Goal: Task Accomplishment & Management: Use online tool/utility

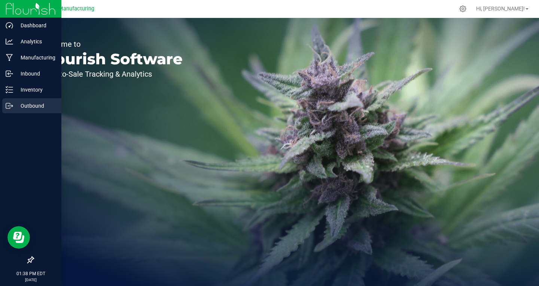
click at [12, 106] on icon at bounding box center [9, 105] width 7 height 7
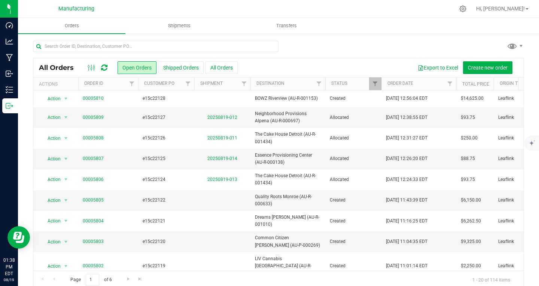
click at [350, 54] on div at bounding box center [278, 49] width 491 height 17
click at [376, 79] on link "Filter" at bounding box center [375, 84] width 12 height 13
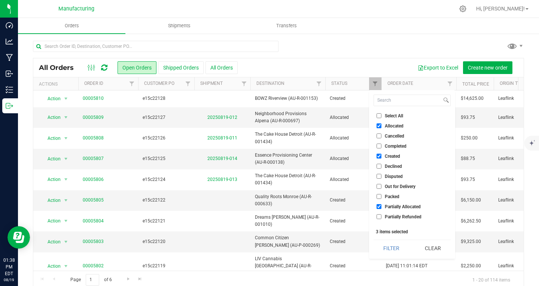
click at [379, 118] on input "Select All" at bounding box center [379, 115] width 5 height 5
checkbox input "true"
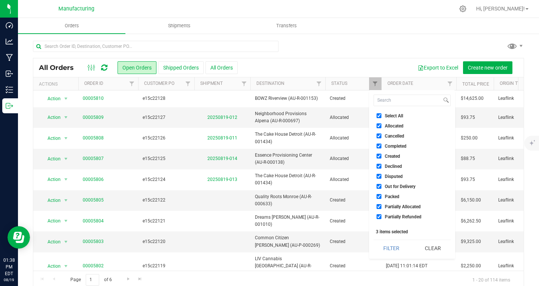
checkbox input "true"
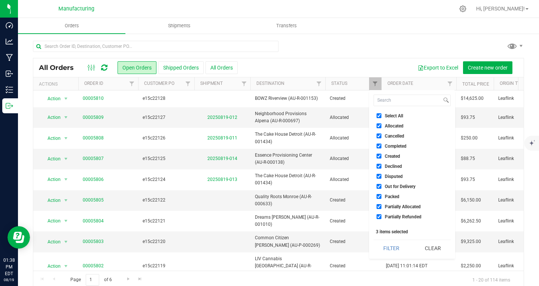
checkbox input "true"
click at [379, 118] on input "Select All" at bounding box center [379, 115] width 5 height 5
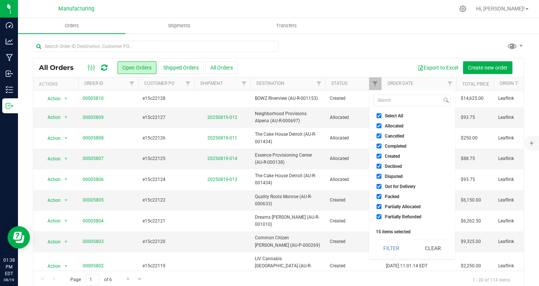
checkbox input "false"
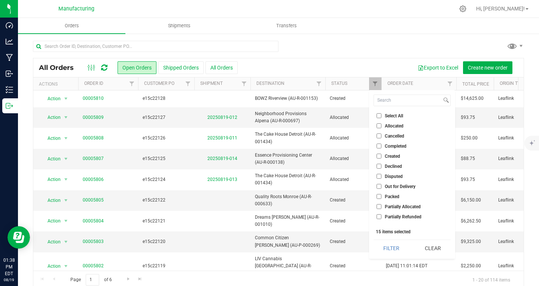
checkbox input "false"
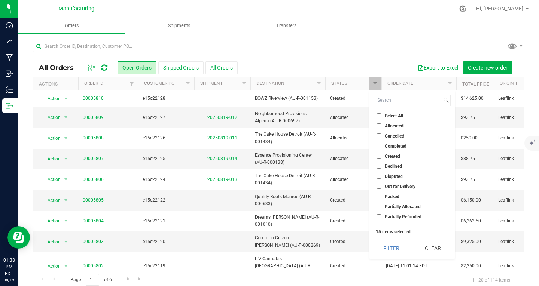
checkbox input "false"
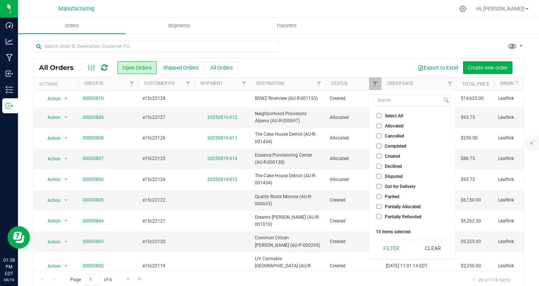
checkbox input "false"
click at [379, 125] on input "Allocated" at bounding box center [379, 126] width 5 height 5
checkbox input "true"
drag, startPoint x: 400, startPoint y: 248, endPoint x: 383, endPoint y: 246, distance: 17.0
click at [383, 246] on button "Filter" at bounding box center [392, 248] width 36 height 16
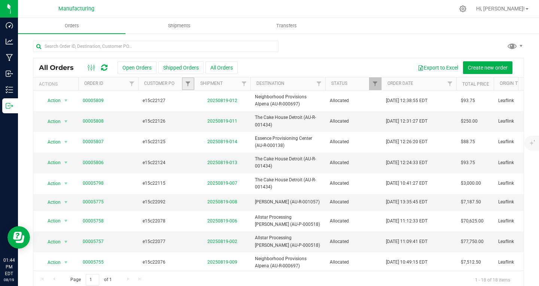
click at [187, 88] on link "Filter" at bounding box center [188, 84] width 12 height 13
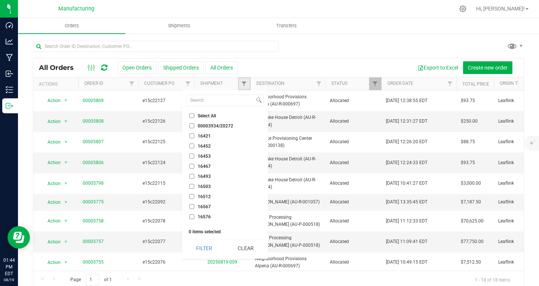
click at [240, 78] on link "Filter" at bounding box center [244, 84] width 12 height 13
